Goal: Entertainment & Leisure: Consume media (video, audio)

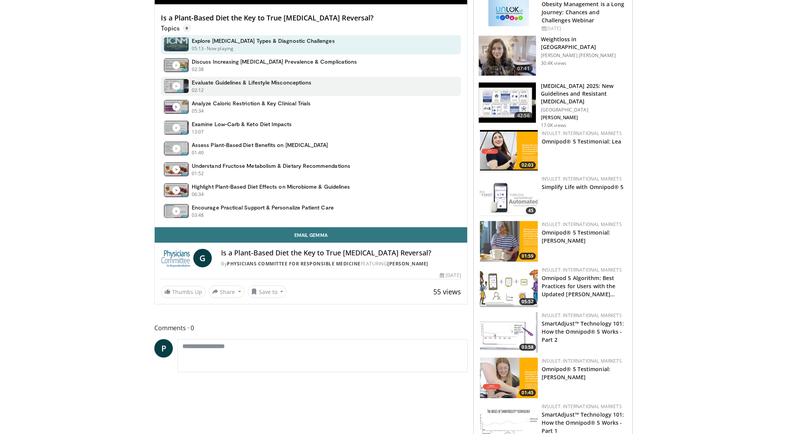
scroll to position [267, 0]
